Goal: Find specific page/section: Find specific page/section

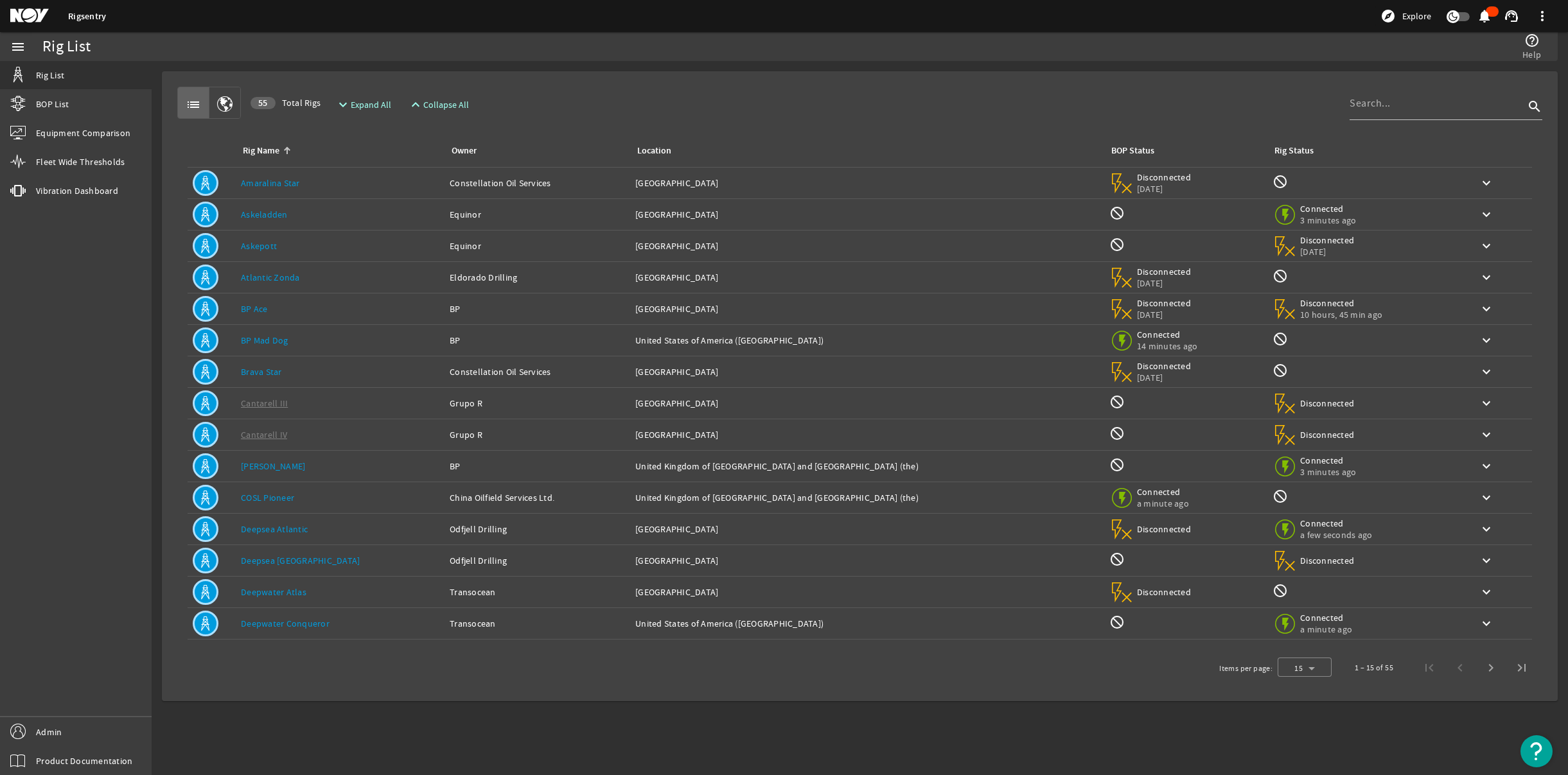
click at [257, 214] on link "Askeladden" at bounding box center [265, 214] width 47 height 12
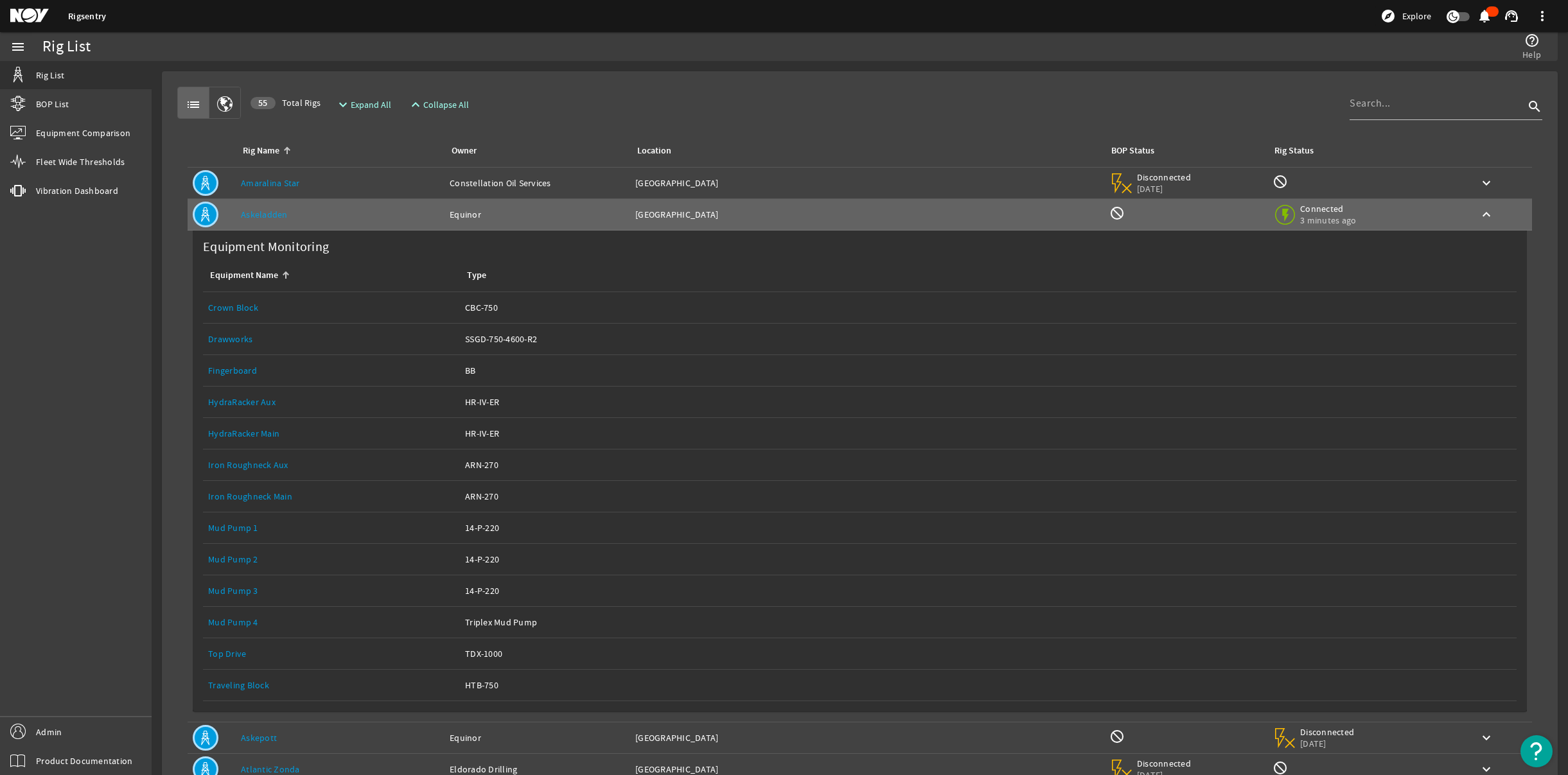
click at [227, 651] on link "Top Drive" at bounding box center [227, 653] width 38 height 12
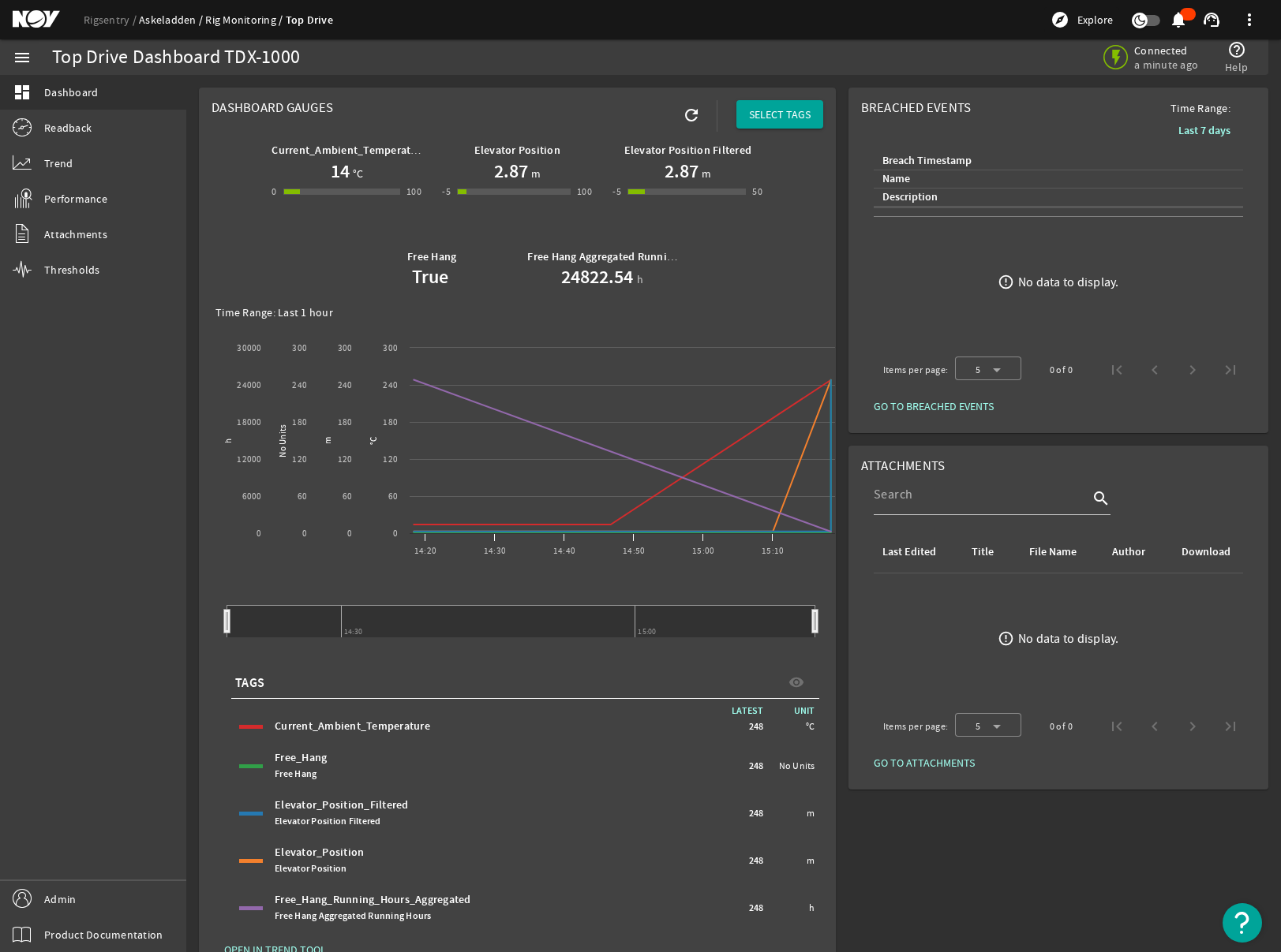
click at [151, 22] on link "Askeladden" at bounding box center [172, 20] width 66 height 14
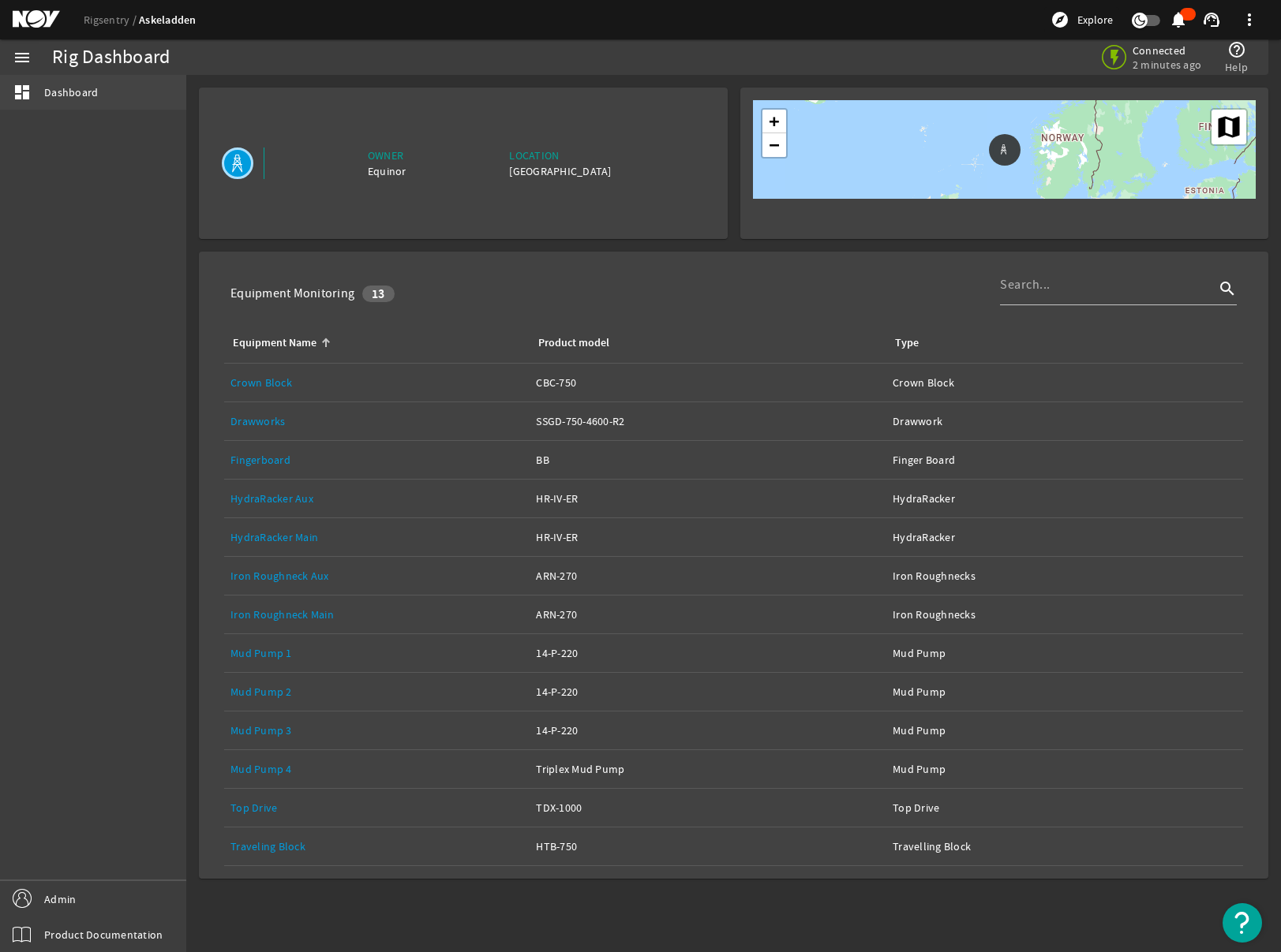
click at [62, 82] on link "dashboard Dashboard" at bounding box center [93, 92] width 186 height 35
click at [102, 14] on link "Rigsentry" at bounding box center [111, 20] width 55 height 14
